Goal: Information Seeking & Learning: Learn about a topic

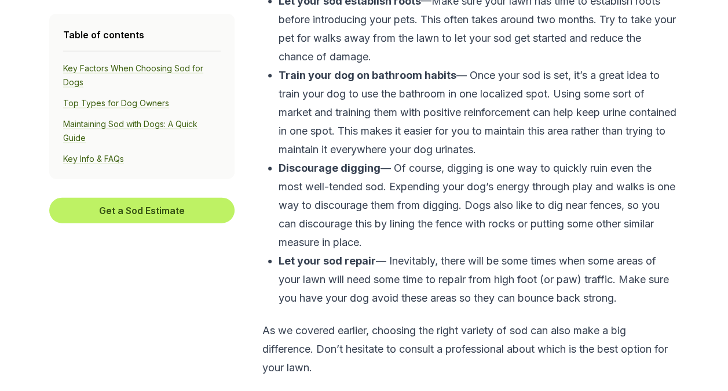
scroll to position [3405, 0]
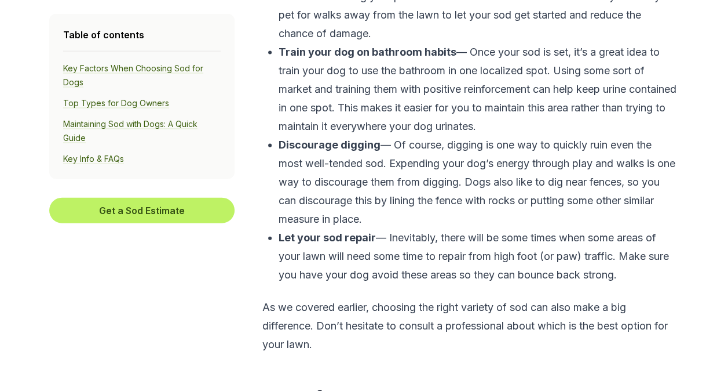
click at [422, 173] on p "Discourage digging — Of course, digging is one way to quickly ruin even the mos…" at bounding box center [478, 182] width 398 height 93
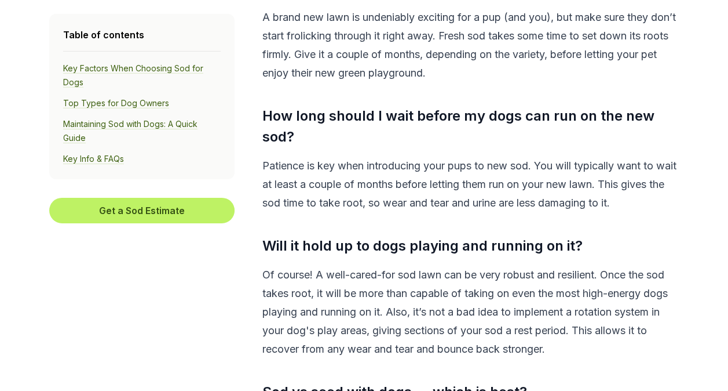
scroll to position [3985, 0]
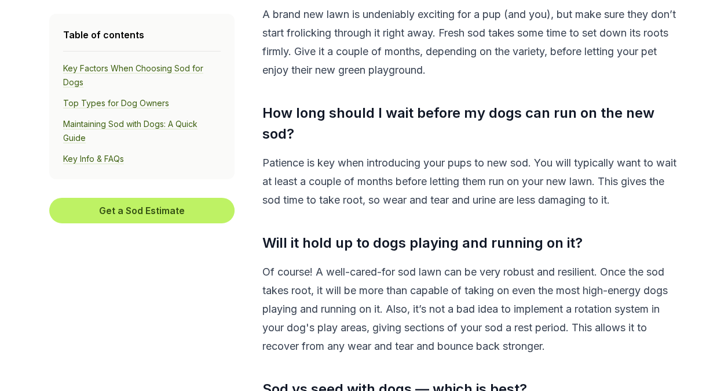
click at [422, 173] on p "Patience is key when introducing your pups to new sod. You will typically want …" at bounding box center [469, 182] width 414 height 56
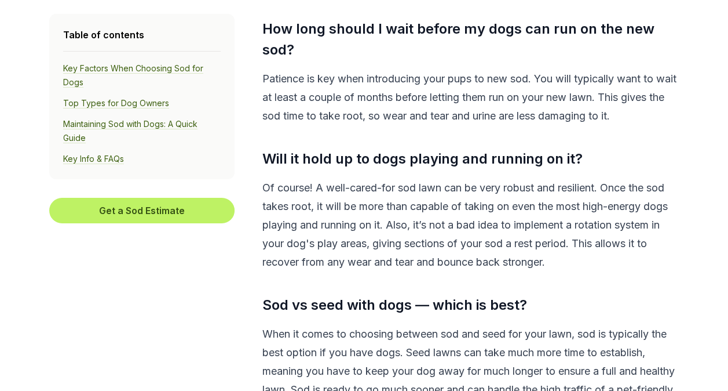
scroll to position [4069, 0]
click at [422, 169] on h3 "Will it hold up to dogs playing and running on it?" at bounding box center [469, 158] width 414 height 21
click at [421, 169] on h3 "Will it hold up to dogs playing and running on it?" at bounding box center [469, 158] width 414 height 21
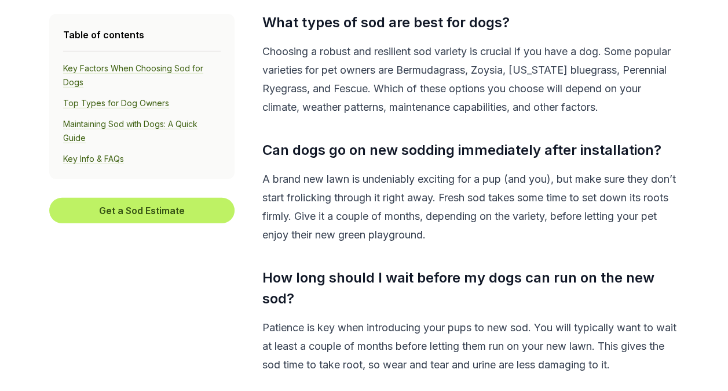
scroll to position [3821, 0]
click at [534, 90] on p "Choosing a robust and resilient sod variety is crucial if you have a dog. Some …" at bounding box center [469, 79] width 414 height 74
copy p "Zoysia"
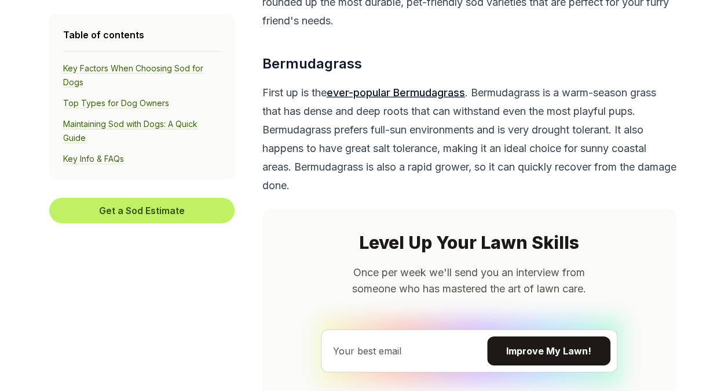
scroll to position [1798, 0]
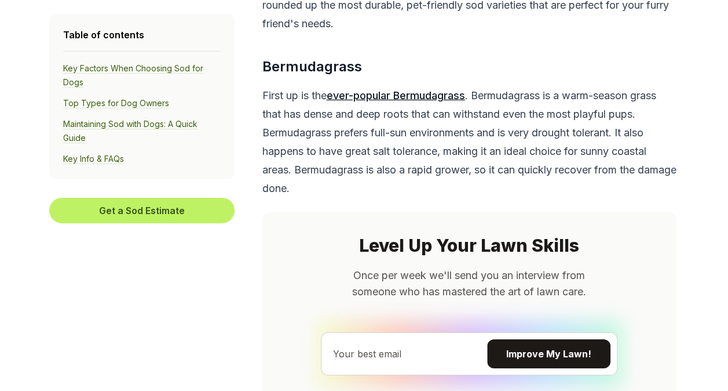
click at [375, 101] on u "ever-popular Bermudagrass" at bounding box center [396, 95] width 138 height 12
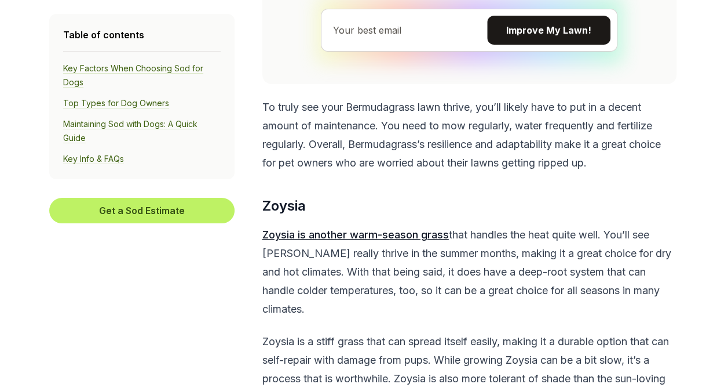
scroll to position [2122, 0]
click at [383, 240] on u "Zoysia is another warm-season grass" at bounding box center [355, 234] width 187 height 12
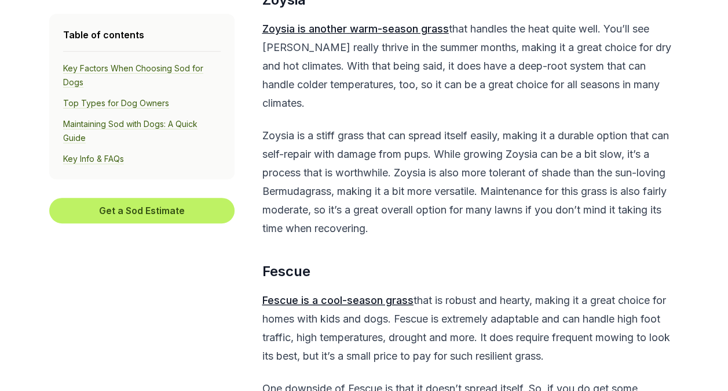
scroll to position [2363, 0]
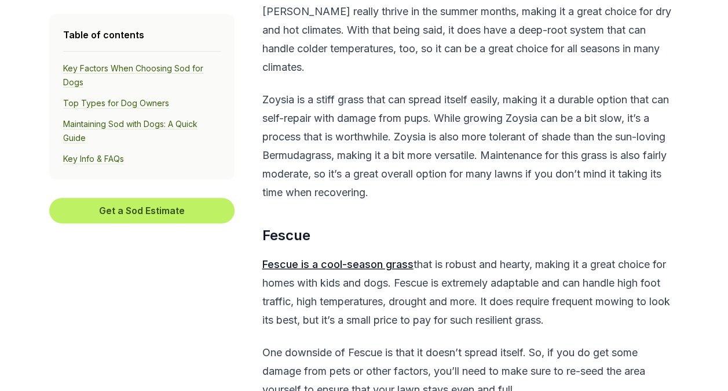
click at [329, 270] on u "Fescue is a cool-season grass" at bounding box center [337, 264] width 151 height 12
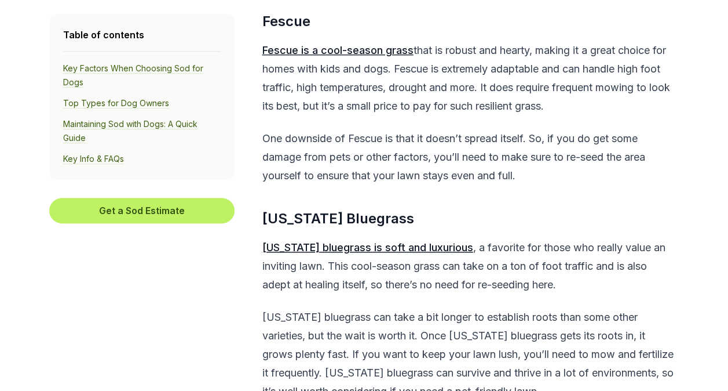
scroll to position [2577, 0]
click at [363, 253] on u "Kentucky bluegrass is soft and luxurious" at bounding box center [367, 246] width 211 height 12
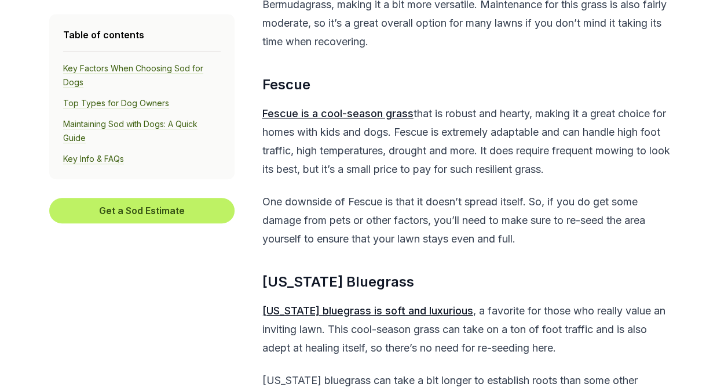
scroll to position [2513, 0]
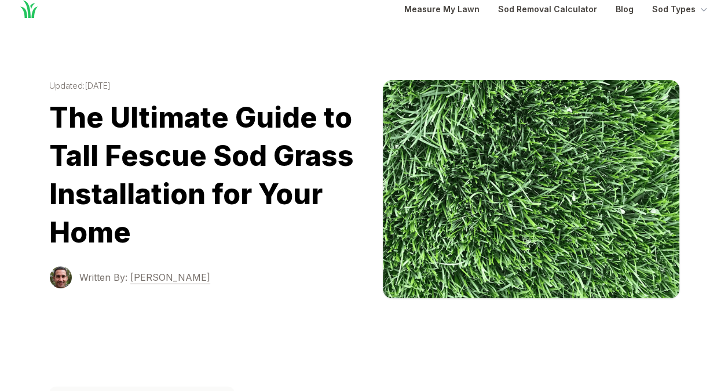
scroll to position [16, 0]
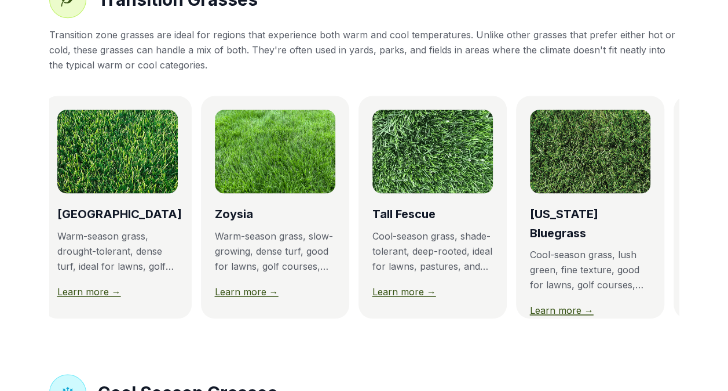
scroll to position [0, 6]
